Goal: Transaction & Acquisition: Purchase product/service

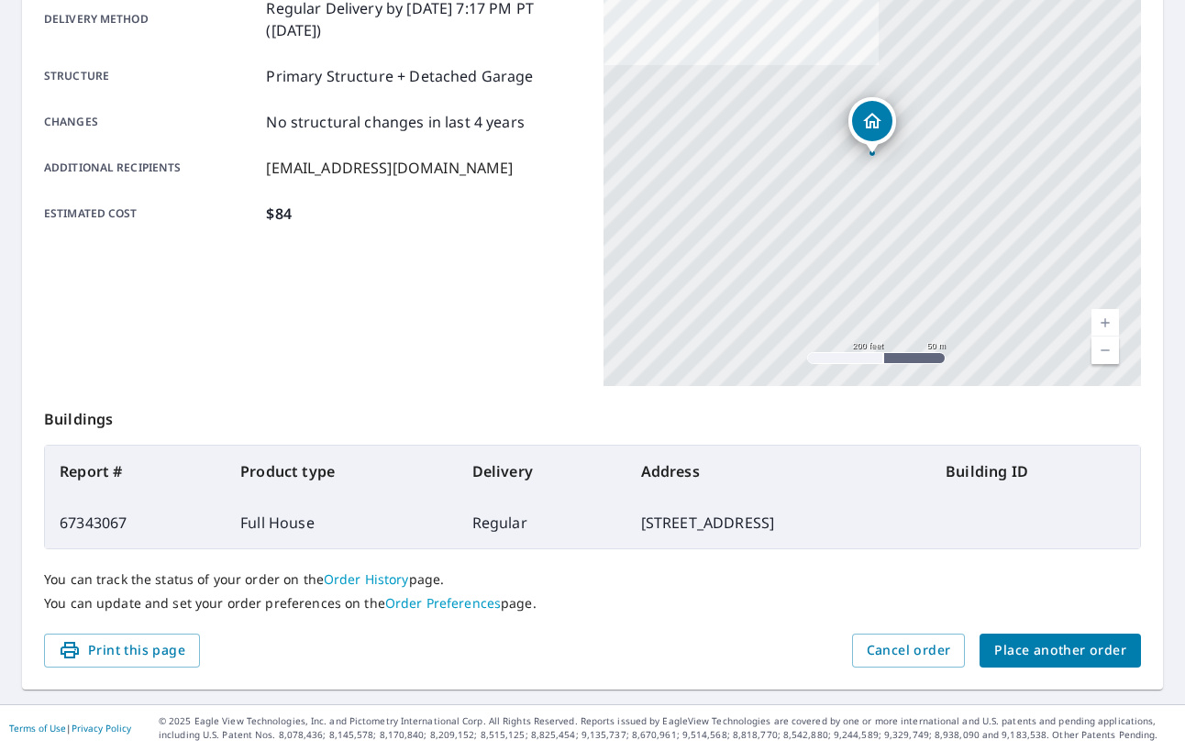
scroll to position [327, 0]
click at [1051, 647] on span "Place another order" at bounding box center [1060, 651] width 132 height 23
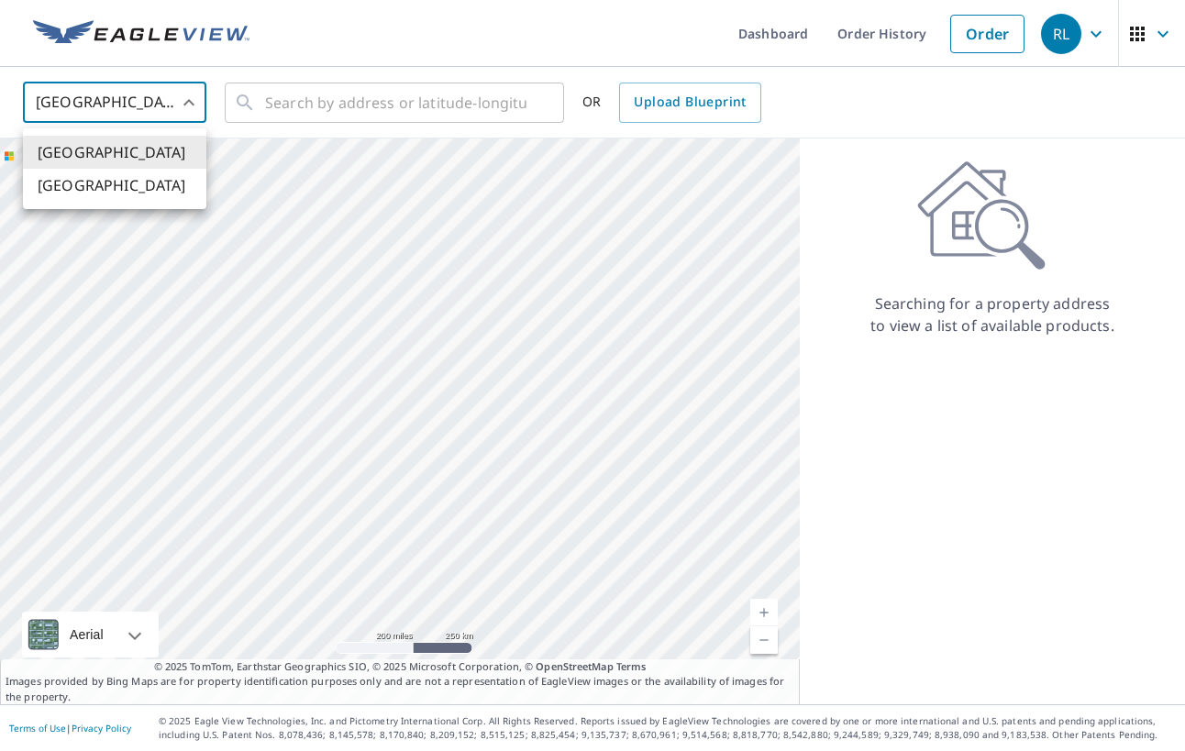
click at [173, 103] on body "RL RL Dashboard Order History Order RL United States US ​ ​ OR Upload Blueprint…" at bounding box center [592, 375] width 1185 height 751
drag, startPoint x: 142, startPoint y: 182, endPoint x: 294, endPoint y: 111, distance: 168.2
click at [143, 182] on li "[GEOGRAPHIC_DATA]" at bounding box center [114, 185] width 183 height 33
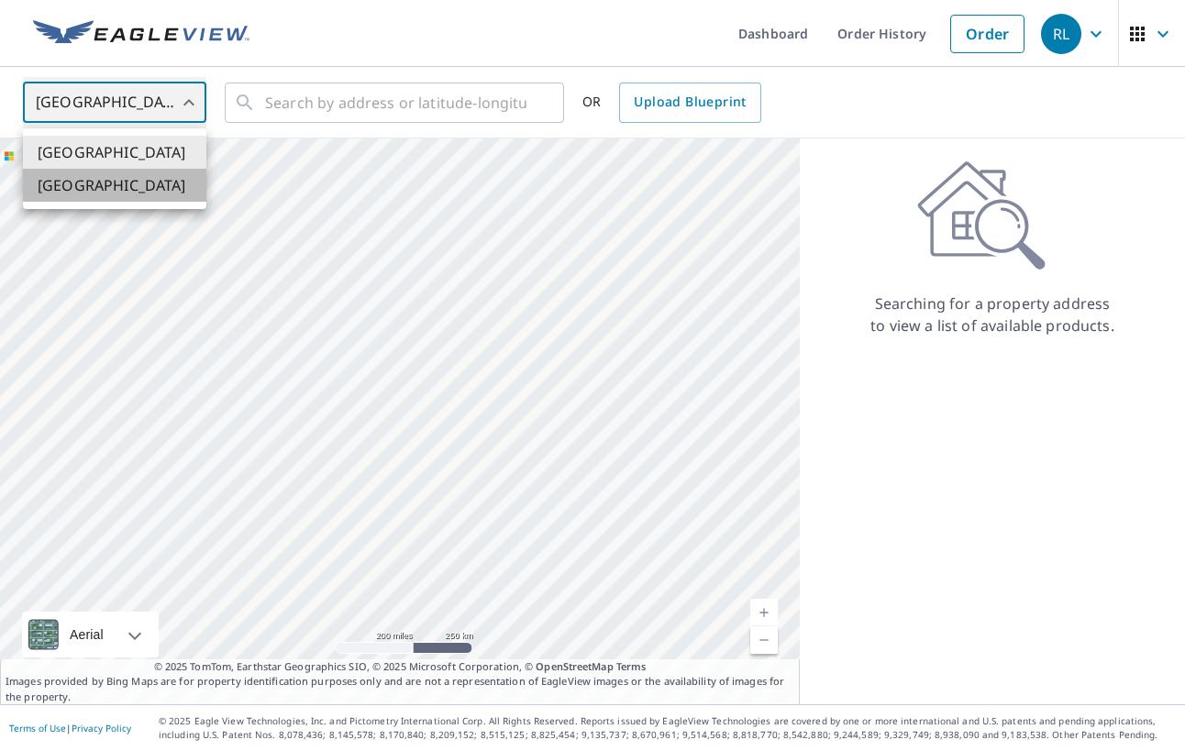
type input "CA"
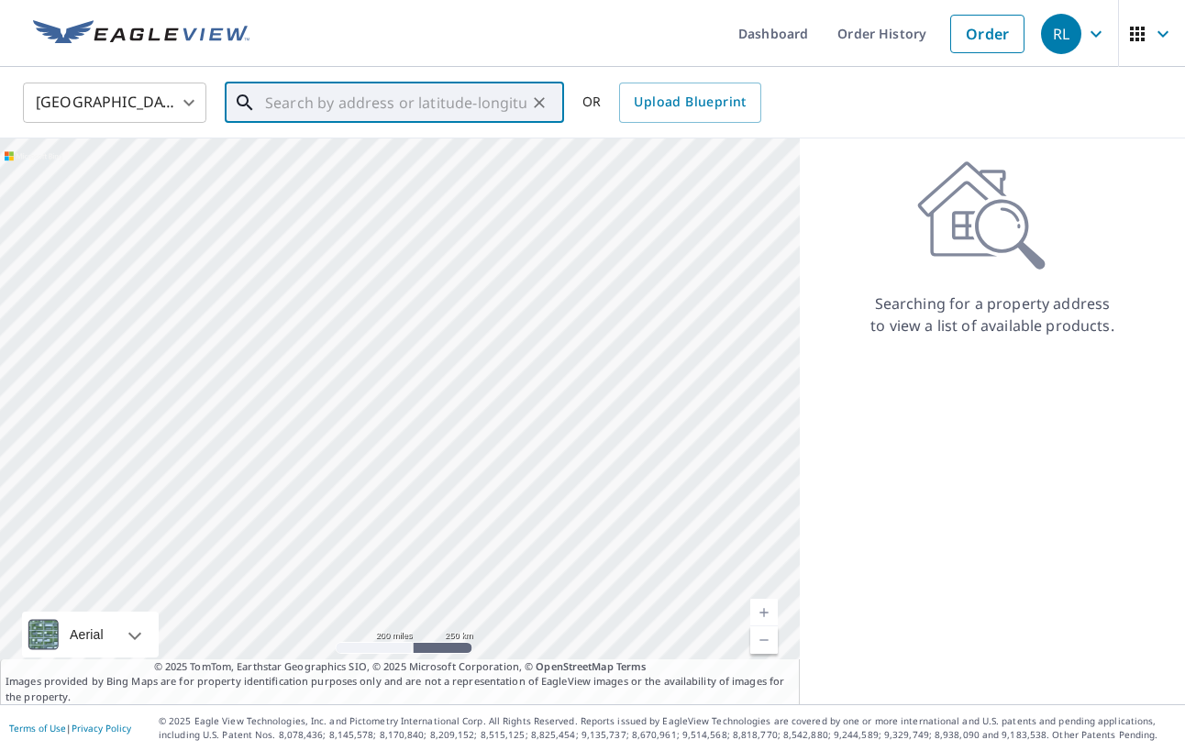
click at [323, 97] on input "text" at bounding box center [395, 102] width 261 height 51
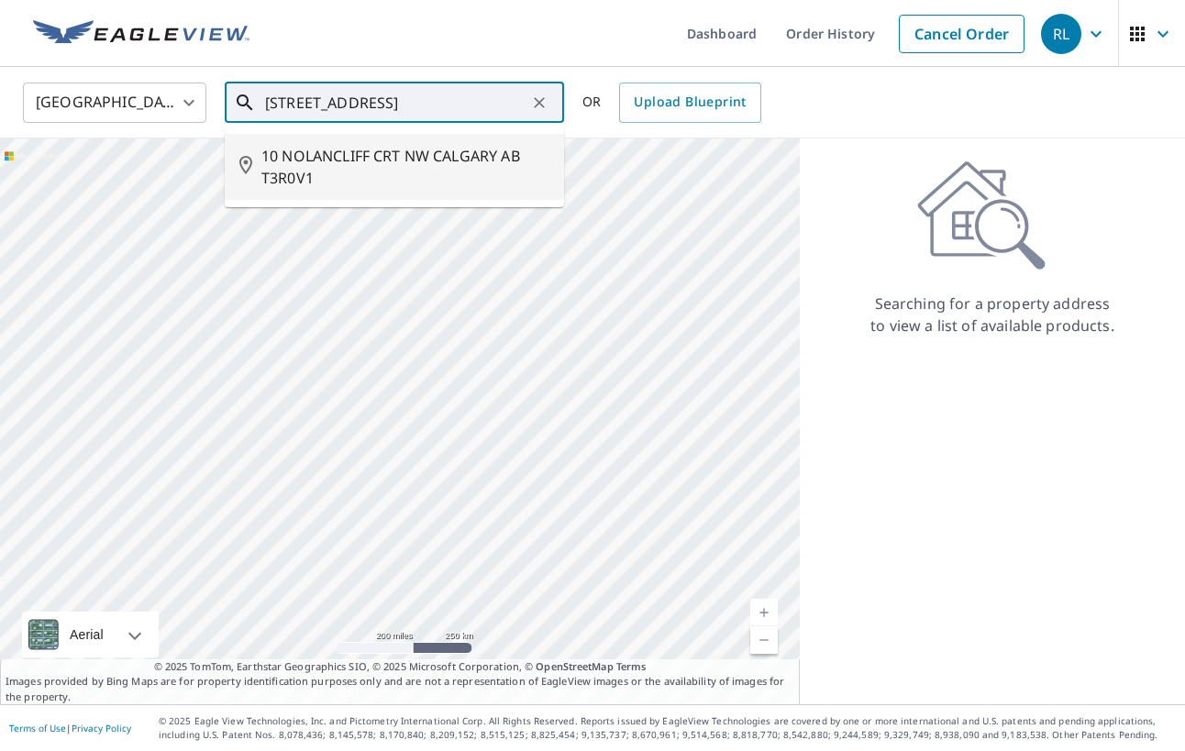
click at [409, 150] on span "10 NOLANCLIFF CRT NW CALGARY AB T3R0V1" at bounding box center [405, 167] width 288 height 44
type input "10 NOLANCLIFF CRT NW CALGARY AB T3R0V1"
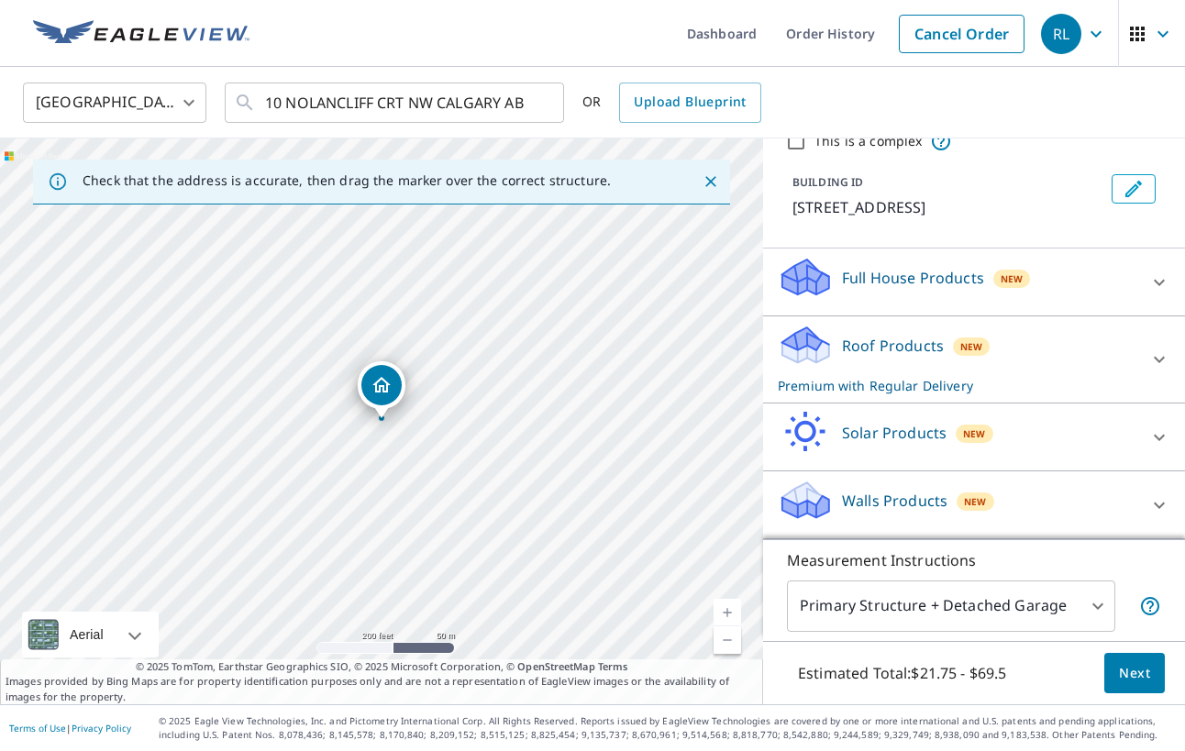
scroll to position [102, 0]
click at [928, 297] on div "Full House Products New" at bounding box center [957, 282] width 359 height 52
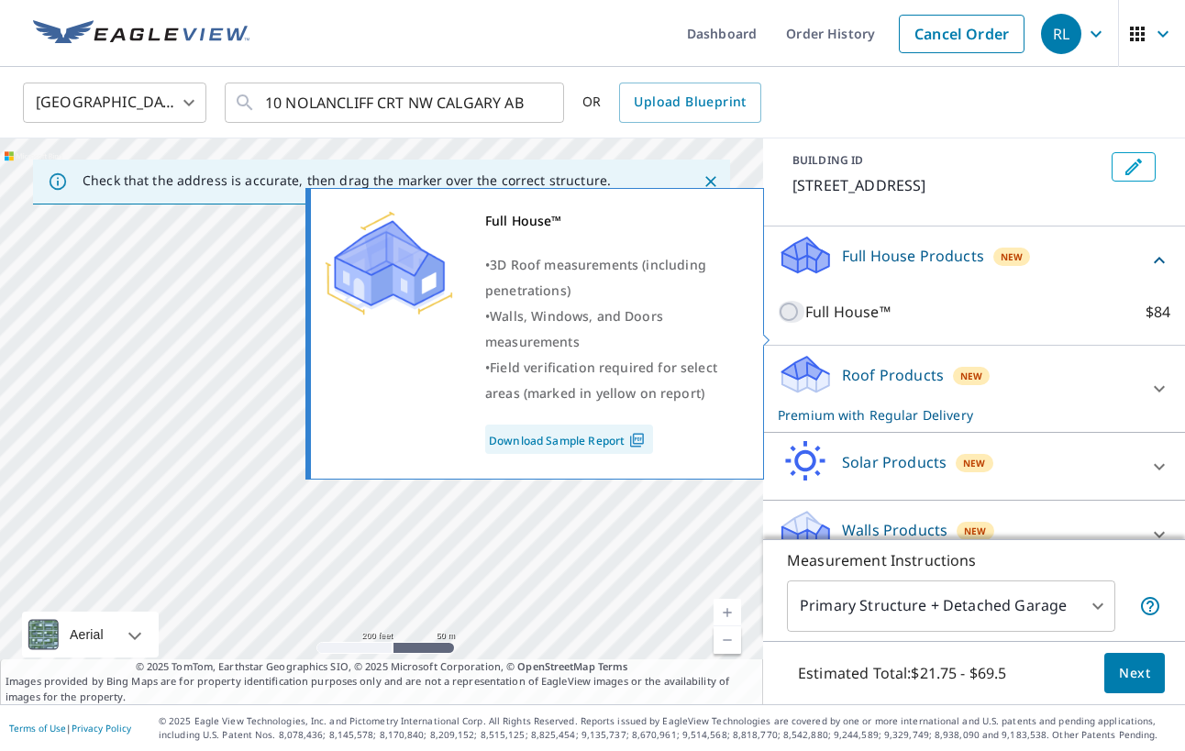
drag, startPoint x: 789, startPoint y: 332, endPoint x: 833, endPoint y: 358, distance: 51.7
click at [788, 323] on input "Full House™ $84" at bounding box center [792, 312] width 28 height 22
checkbox input "true"
checkbox input "false"
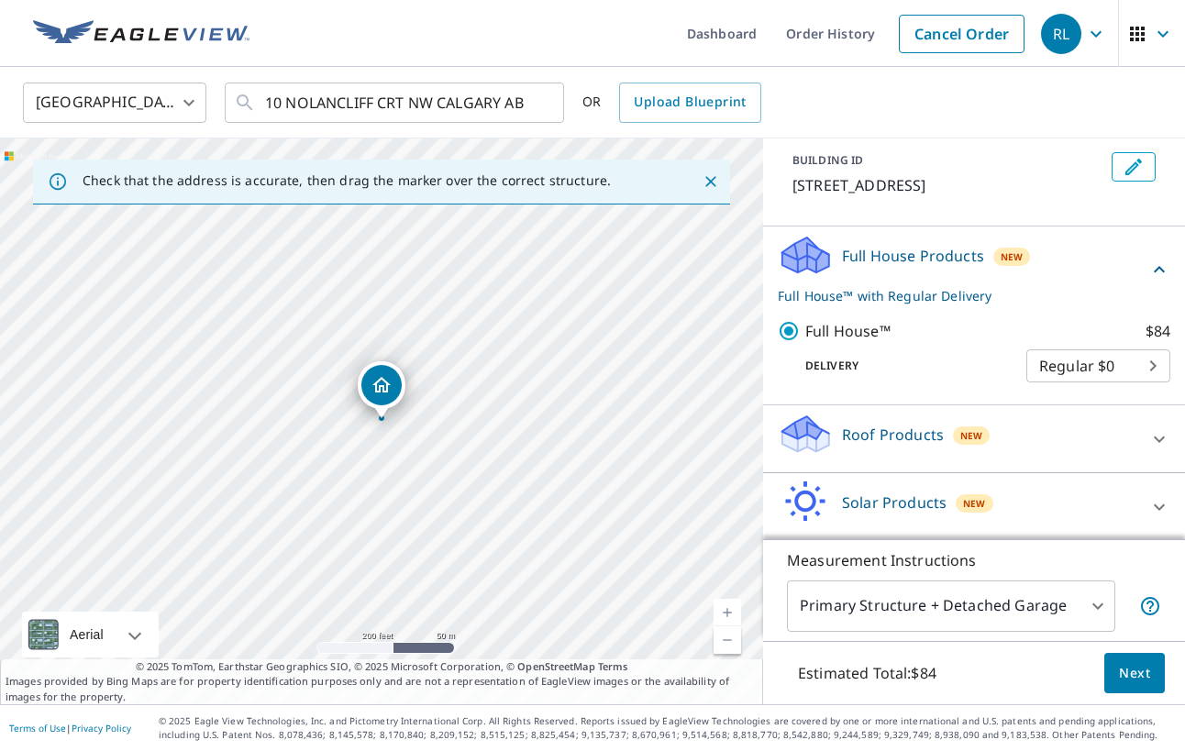
click at [1126, 676] on span "Next" at bounding box center [1134, 673] width 31 height 23
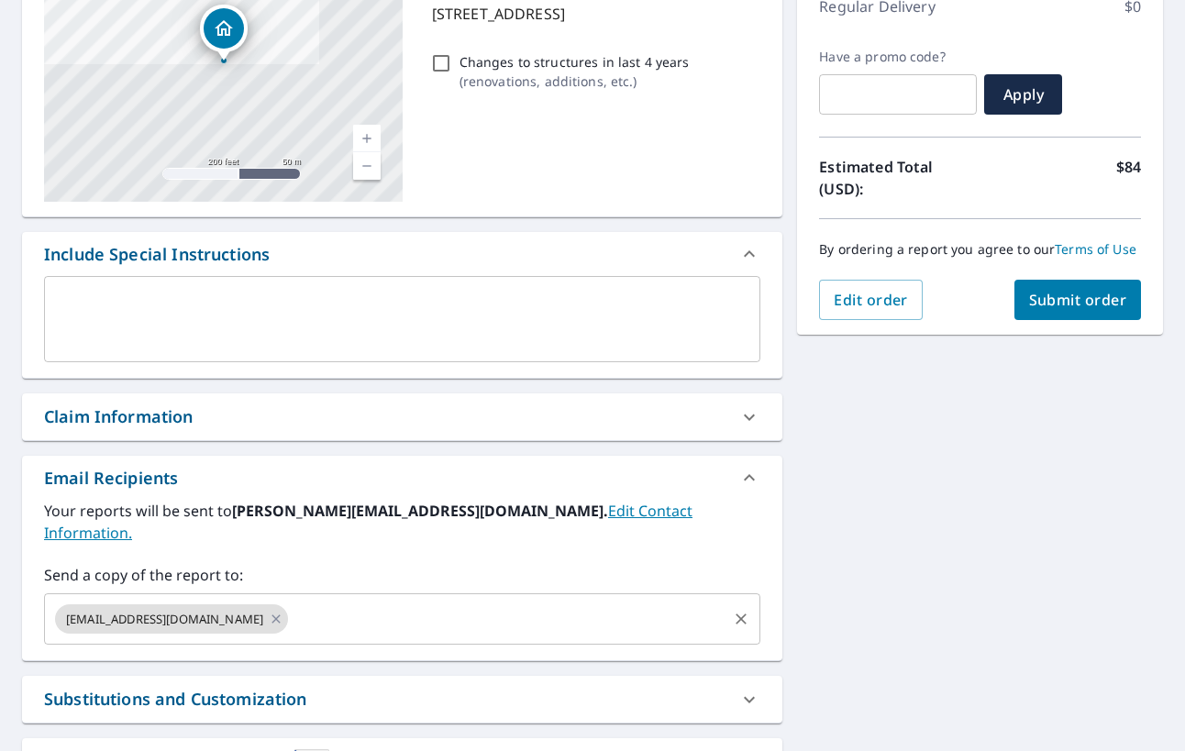
scroll to position [322, 0]
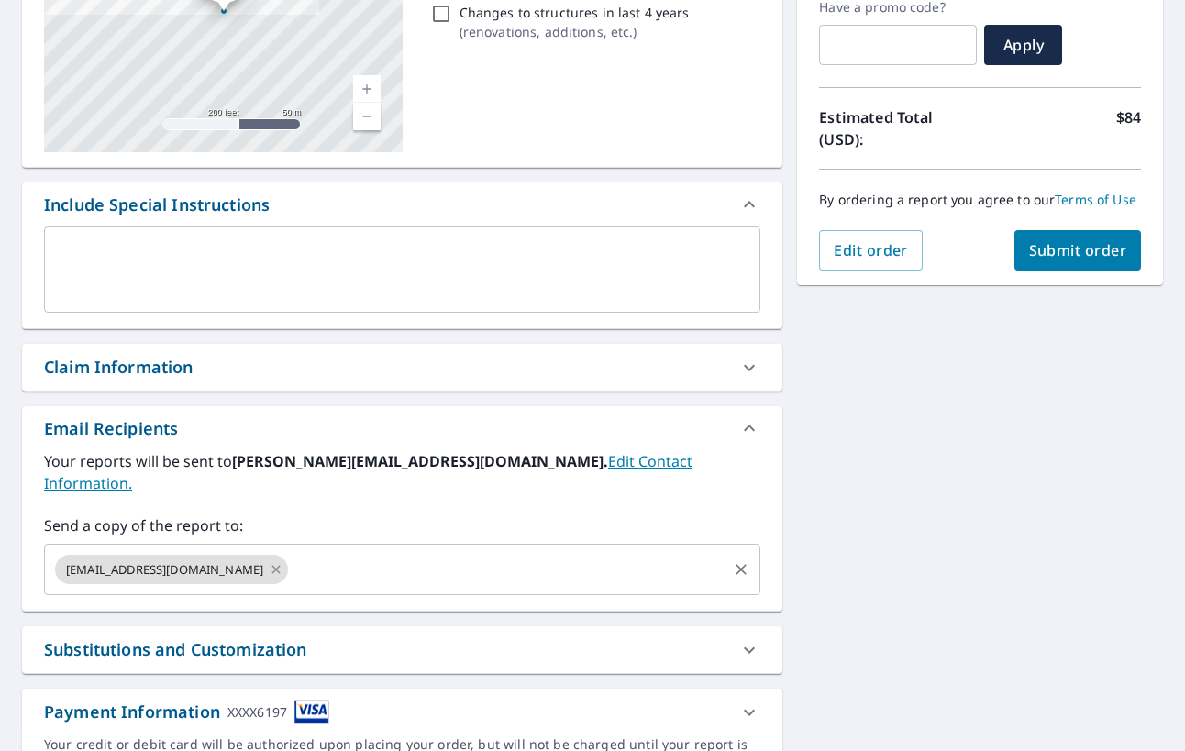
click at [269, 559] on icon at bounding box center [276, 569] width 15 height 20
checkbox input "true"
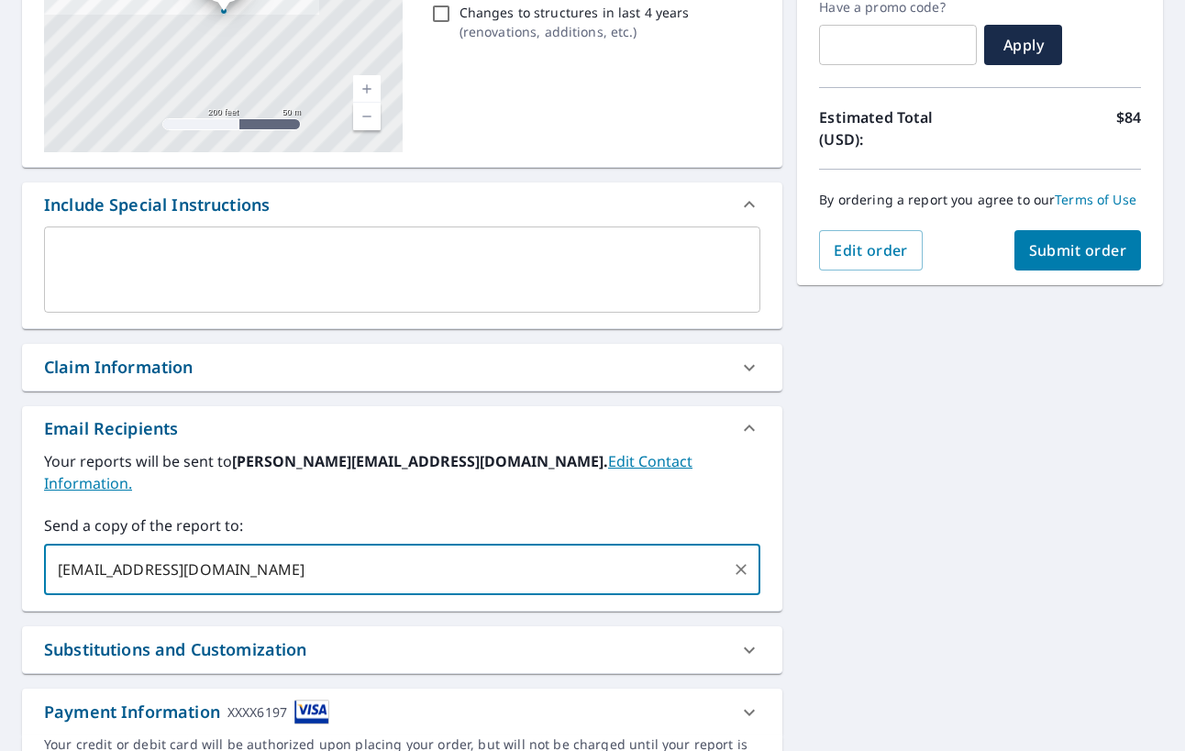
type input "[EMAIL_ADDRESS][DOMAIN_NAME]"
click at [1037, 242] on span "Submit order" at bounding box center [1078, 250] width 98 height 20
checkbox input "true"
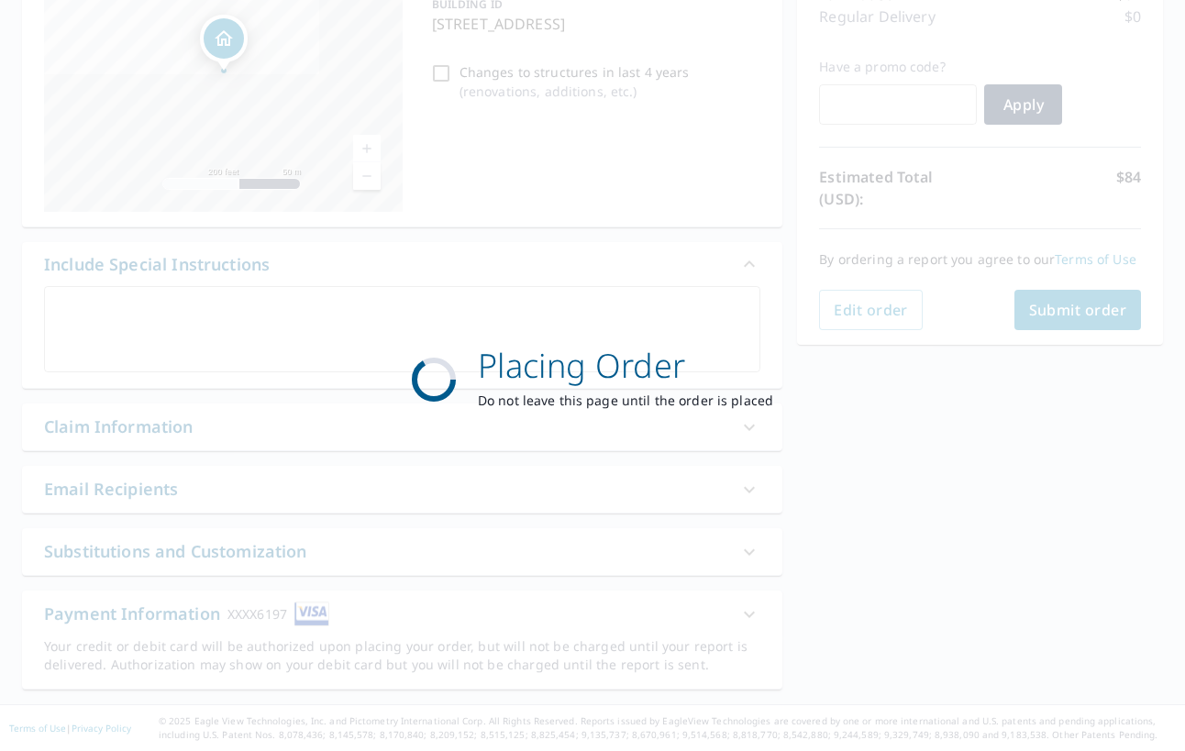
scroll to position [262, 0]
